Goal: Check status: Check status

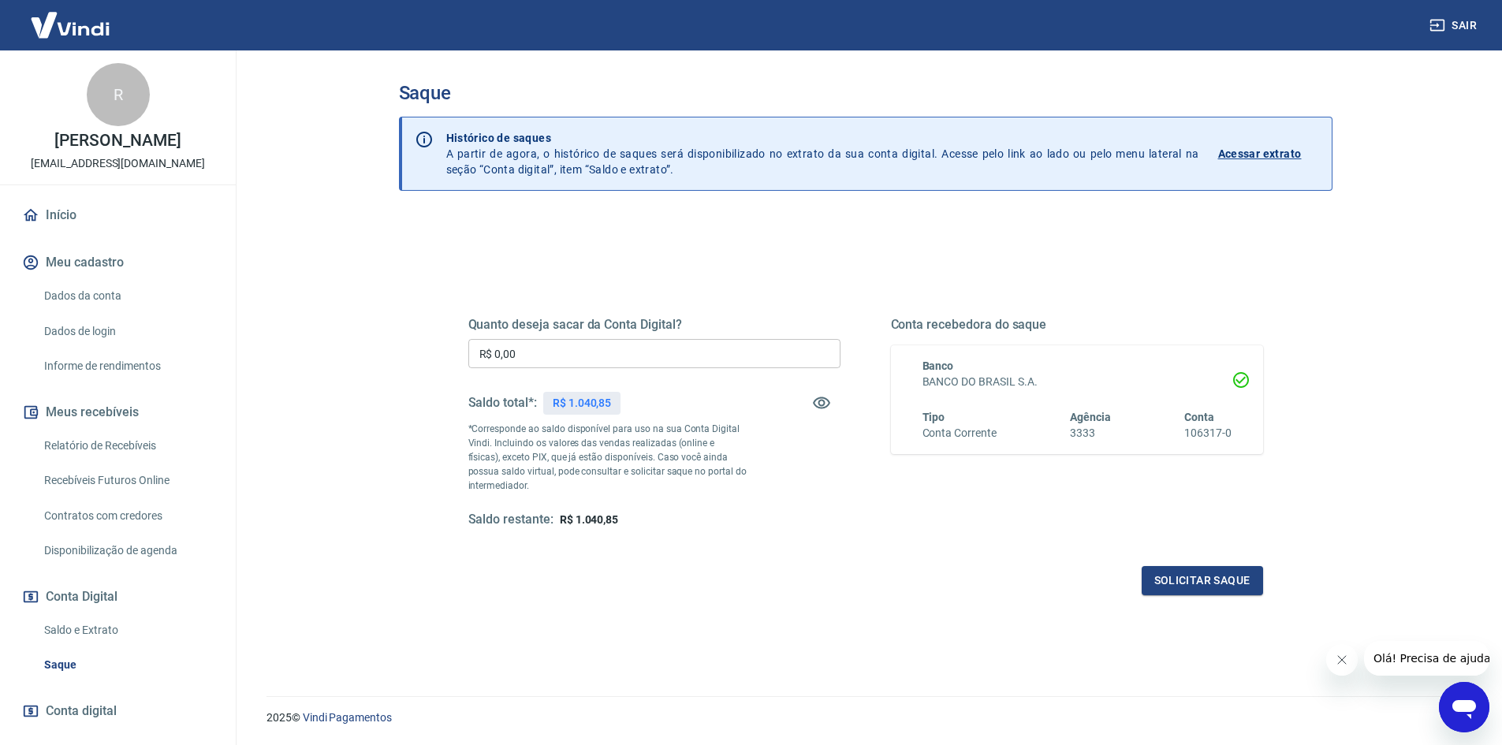
click at [87, 625] on link "Saldo e Extrato" at bounding box center [127, 630] width 179 height 32
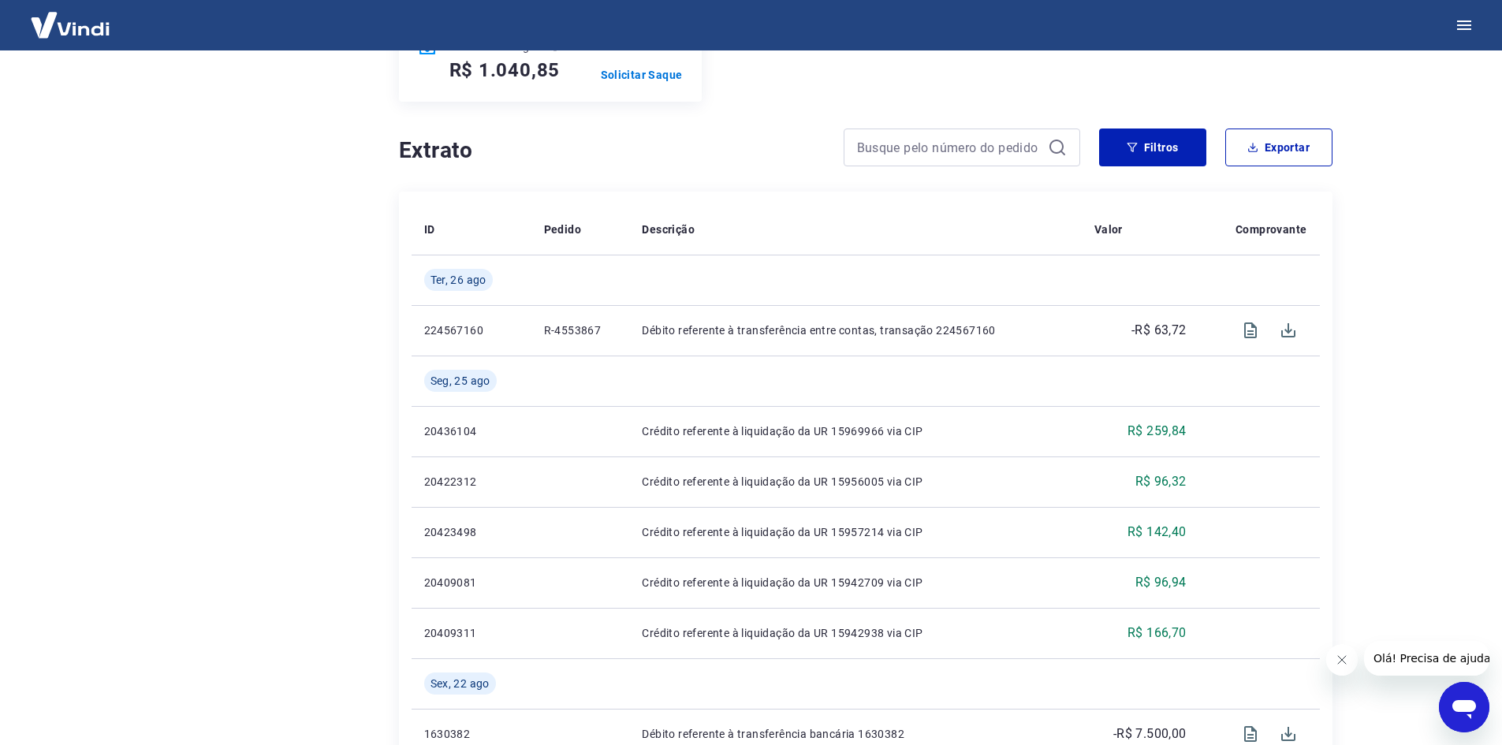
scroll to position [221, 0]
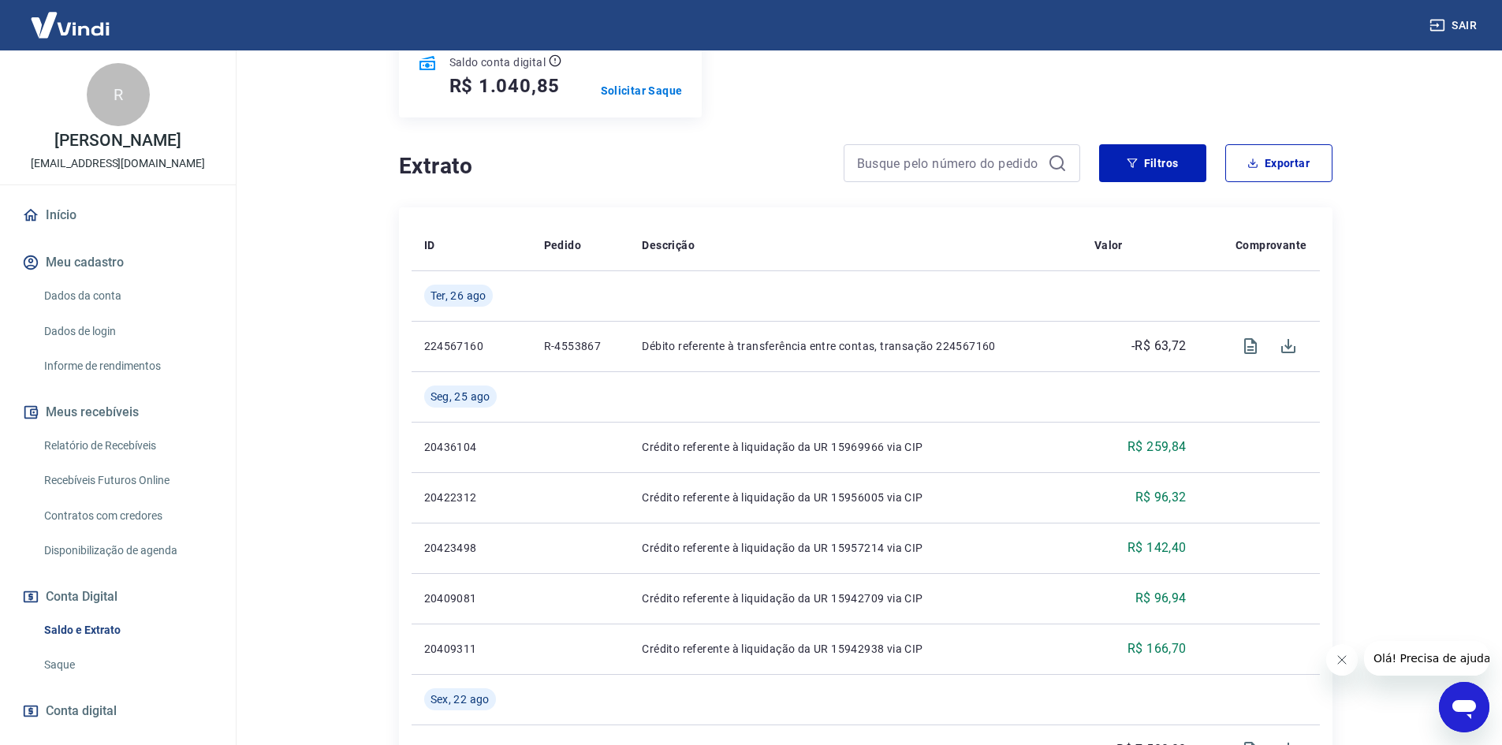
click at [333, 122] on main "Se o saldo aumentar sem um lançamento correspondente no extrato, aguarde alguma…" at bounding box center [865, 177] width 1273 height 695
